Goal: Transaction & Acquisition: Book appointment/travel/reservation

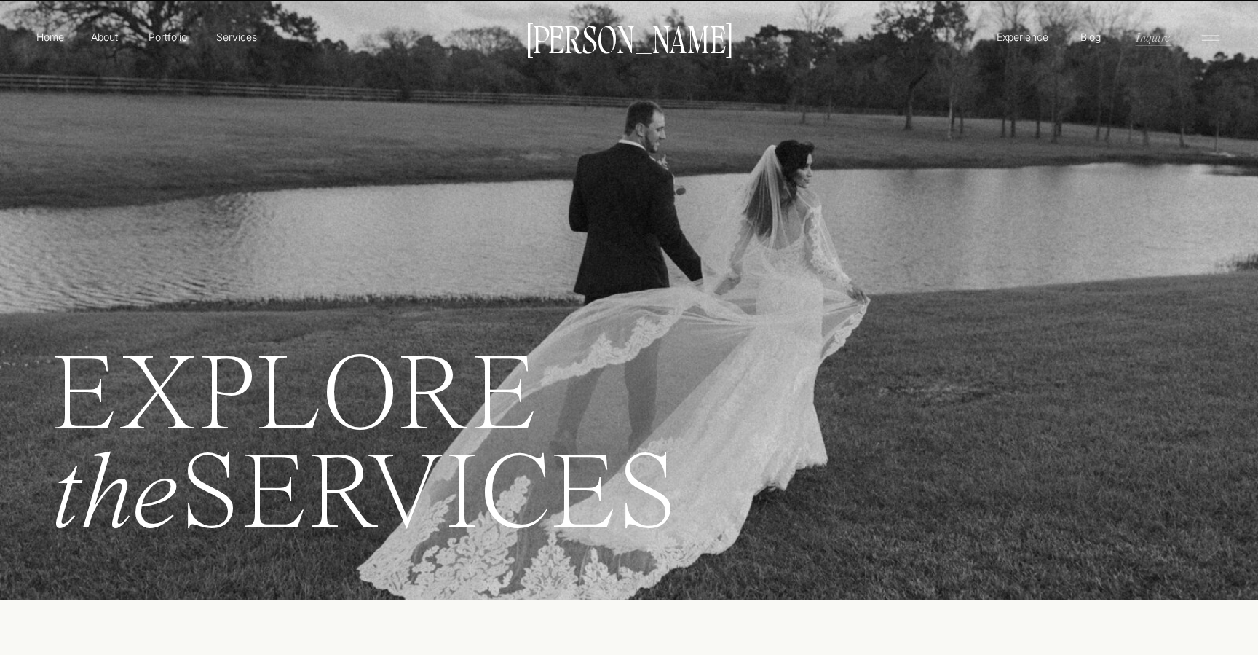
click at [1157, 39] on p "Inquire" at bounding box center [1152, 36] width 37 height 17
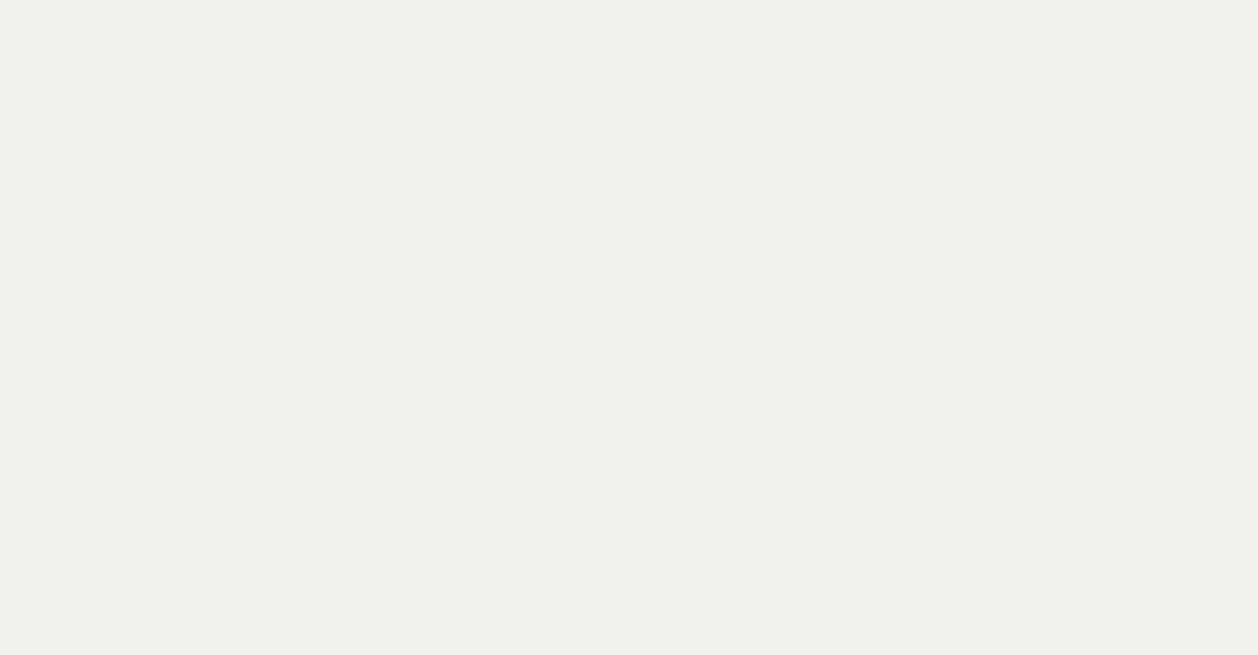
scroll to position [930, 0]
click at [505, 256] on div "Luxury wedding photographer for the stylish, soulful, and romantic. Based in Sa…" at bounding box center [629, 642] width 1258 height 3204
click at [539, 297] on div "Luxury wedding photographer for the stylish, soulful, and romantic. Based in Sa…" at bounding box center [629, 642] width 1258 height 3204
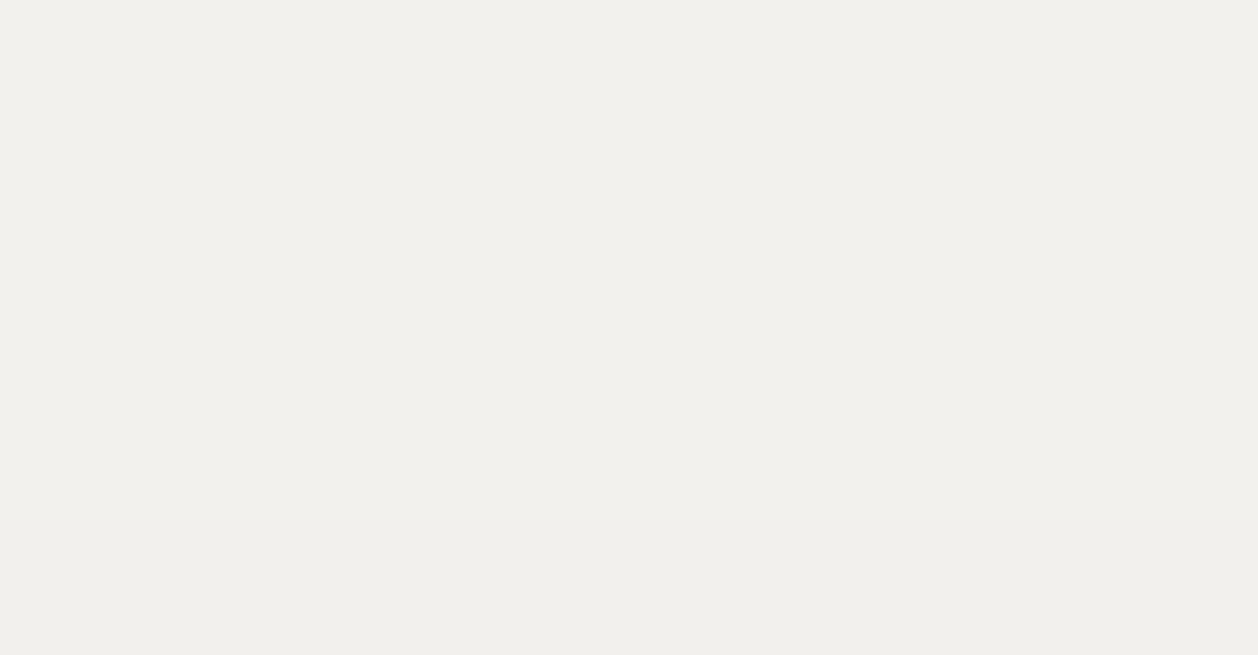
click at [432, 275] on div "Luxury wedding photographer for the stylish, soulful, and romantic. Based in Sa…" at bounding box center [629, 642] width 1258 height 3204
click at [360, 256] on div "Luxury wedding photographer for the stylish, soulful, and romantic. Based in Sa…" at bounding box center [629, 642] width 1258 height 3204
click at [481, 249] on div "Luxury wedding photographer for the stylish, soulful, and romantic. Based in Sa…" at bounding box center [629, 642] width 1258 height 3204
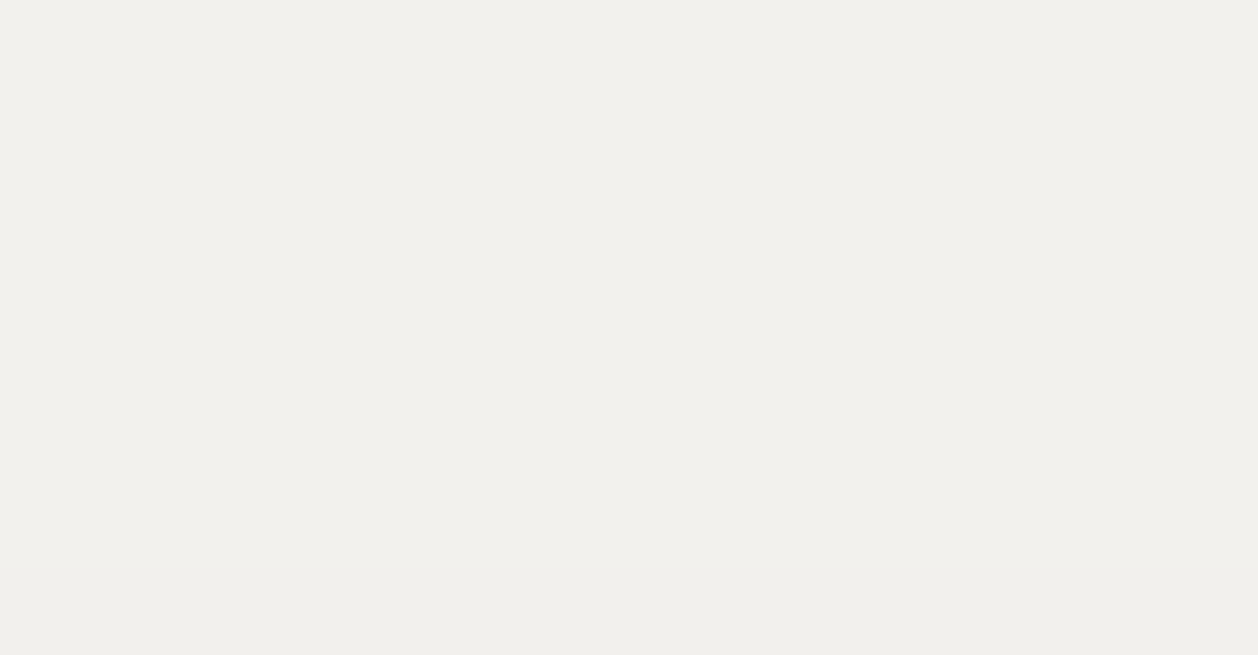
scroll to position [922, 0]
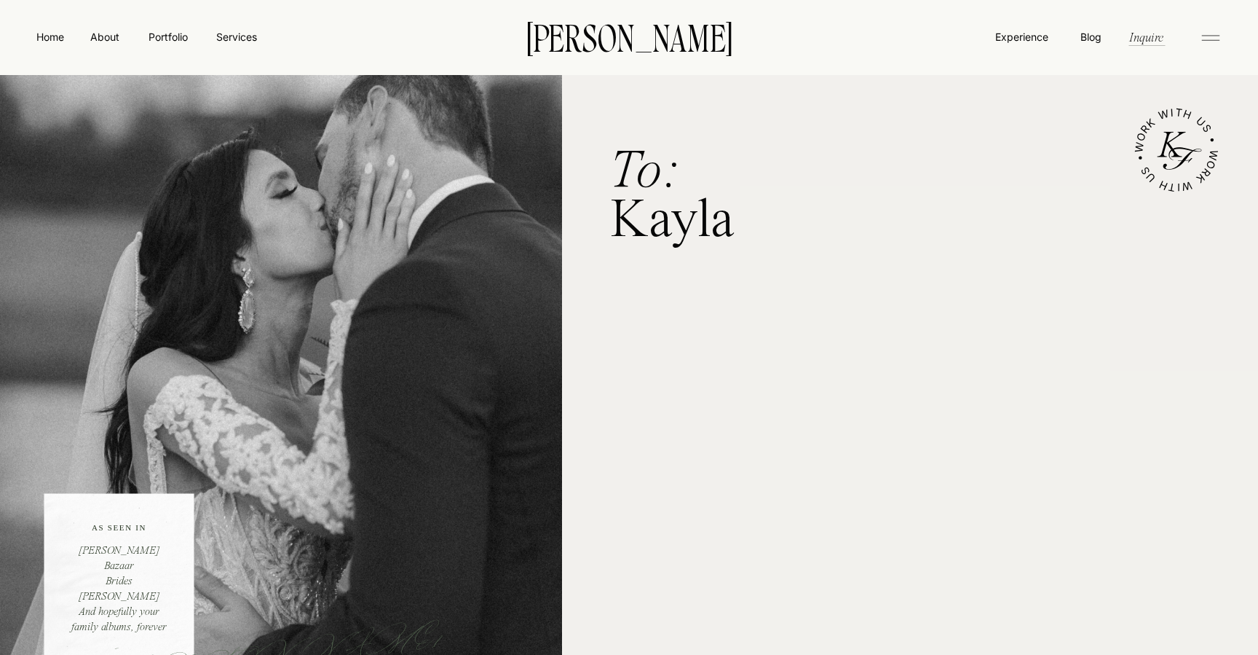
scroll to position [0, 0]
click at [241, 33] on nav "Services" at bounding box center [236, 36] width 43 height 15
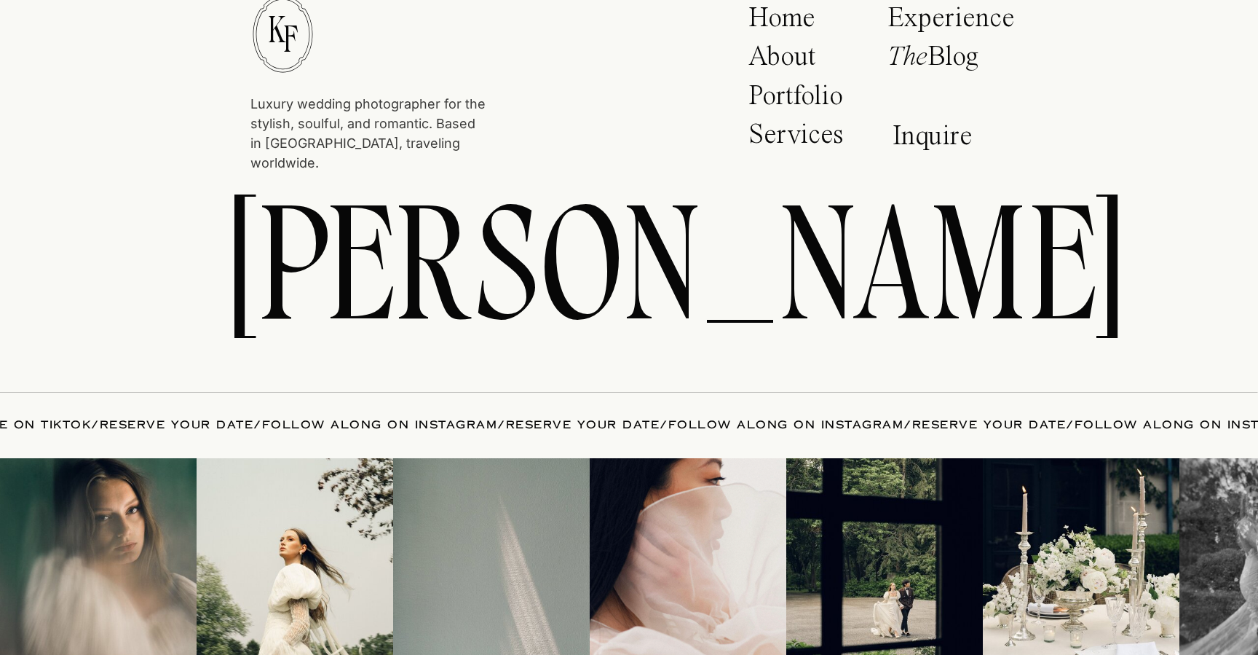
scroll to position [6307, 0]
click at [961, 145] on p "Inquire" at bounding box center [937, 138] width 88 height 33
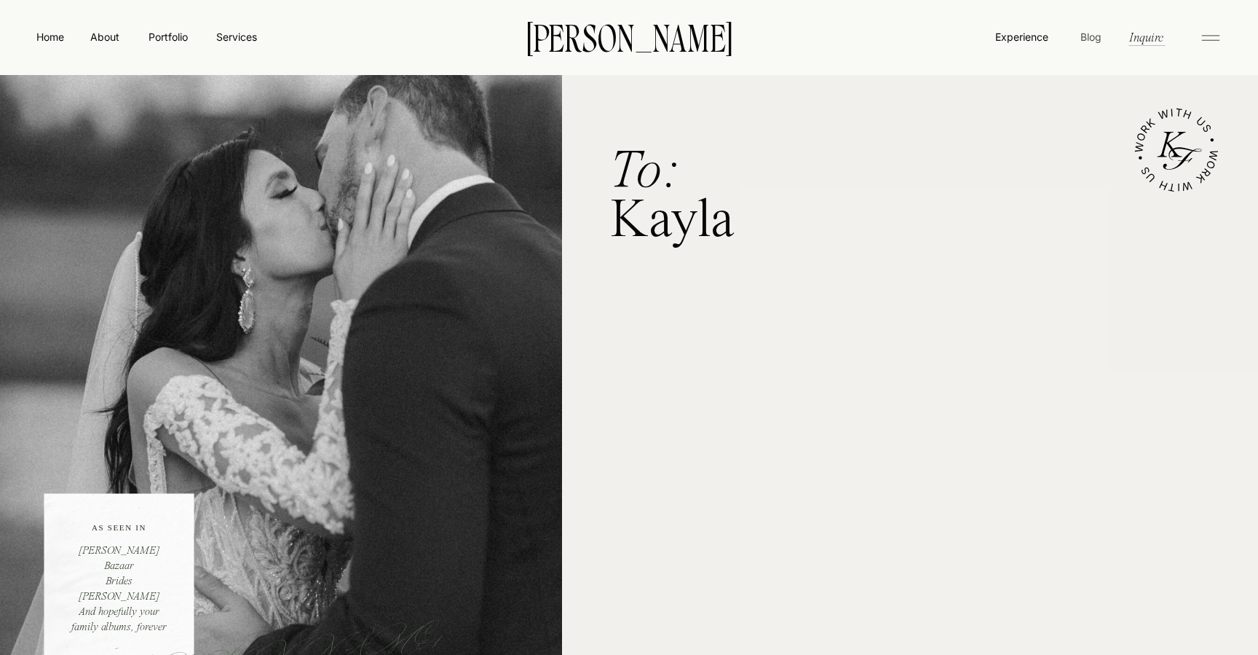
click at [1095, 33] on nav "Blog" at bounding box center [1091, 36] width 28 height 15
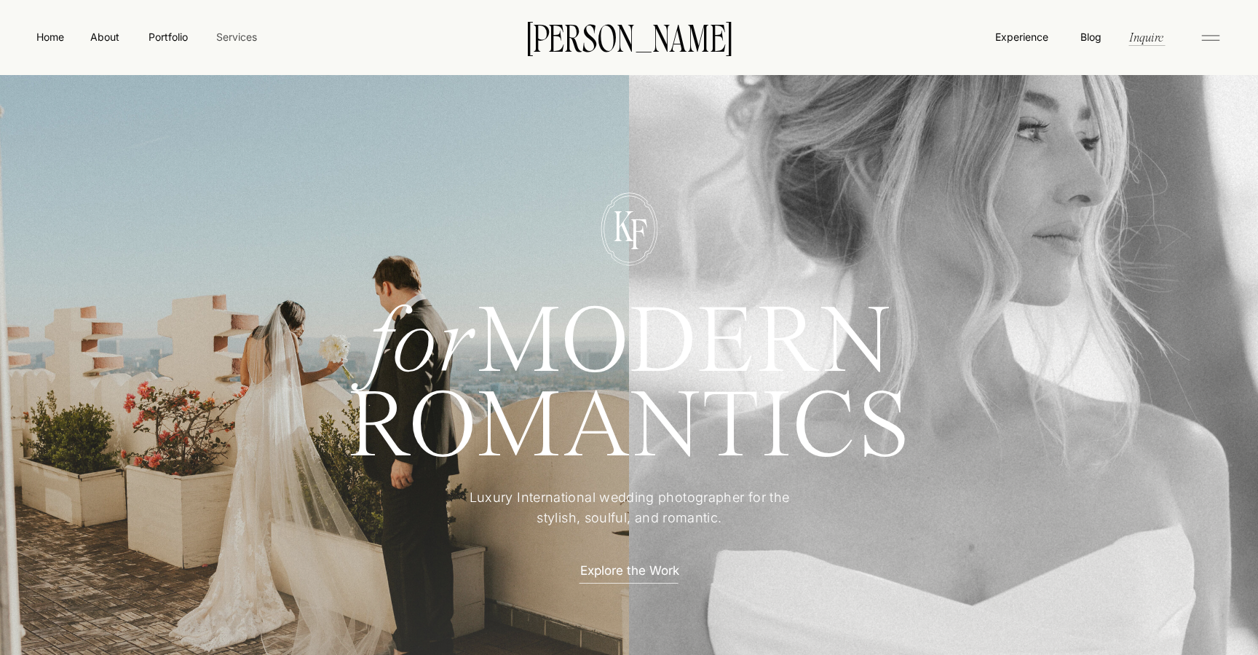
click at [226, 35] on nav "Services" at bounding box center [236, 36] width 43 height 15
